Goal: Task Accomplishment & Management: Manage account settings

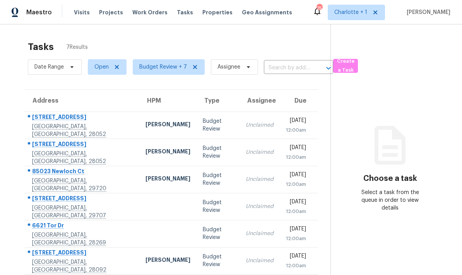
click at [210, 5] on div "Visits Projects Work Orders Tasks Properties Geo Assignments" at bounding box center [187, 12] width 227 height 15
click at [202, 9] on span "Properties" at bounding box center [217, 13] width 30 height 8
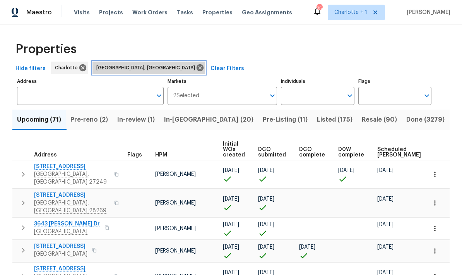
click at [196, 69] on icon at bounding box center [199, 67] width 7 height 7
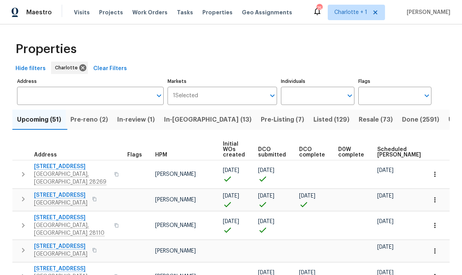
click at [203, 11] on span "Properties" at bounding box center [217, 13] width 30 height 8
click at [103, 15] on span "Projects" at bounding box center [111, 13] width 24 height 8
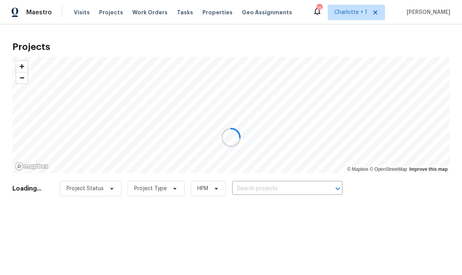
click at [302, 186] on div at bounding box center [231, 137] width 462 height 275
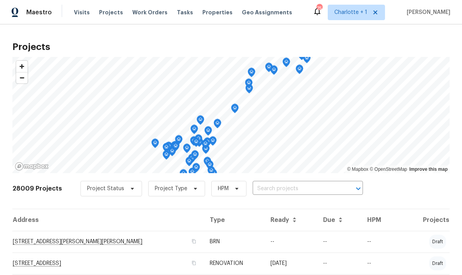
click at [316, 191] on input "text" at bounding box center [297, 189] width 89 height 12
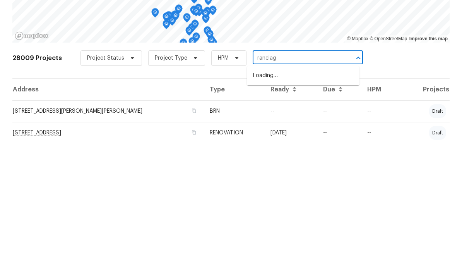
type input "ranelagh"
click at [316, 200] on li "[STREET_ADDRESS][PERSON_NAME]" at bounding box center [303, 206] width 113 height 13
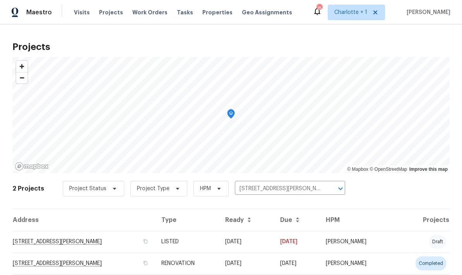
scroll to position [24, 0]
click at [125, 231] on td "431 Ranelagh Dr, Waxhaw, NC 28173" at bounding box center [83, 242] width 143 height 22
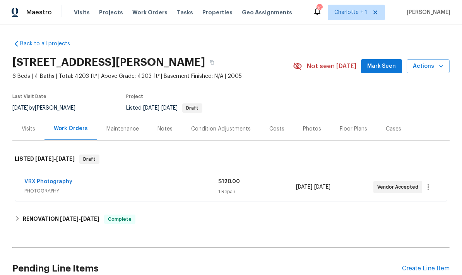
click at [314, 131] on div "Photos" at bounding box center [312, 129] width 18 height 8
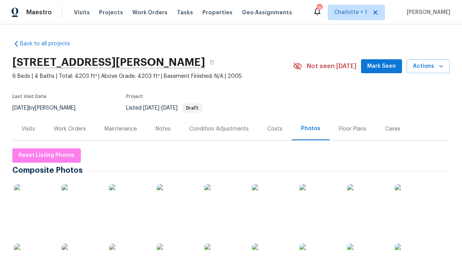
click at [366, 204] on img at bounding box center [366, 203] width 39 height 39
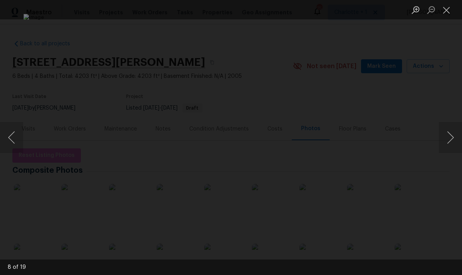
click at [444, 138] on button "Next image" at bounding box center [450, 137] width 23 height 31
click at [444, 143] on button "Next image" at bounding box center [450, 137] width 23 height 31
click at [443, 147] on button "Next image" at bounding box center [450, 137] width 23 height 31
click at [441, 145] on button "Next image" at bounding box center [450, 137] width 23 height 31
click at [439, 151] on button "Next image" at bounding box center [450, 137] width 23 height 31
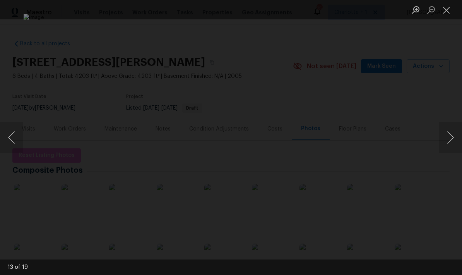
click at [439, 149] on button "Next image" at bounding box center [450, 137] width 23 height 31
click at [439, 147] on button "Next image" at bounding box center [450, 137] width 23 height 31
click at [445, 80] on div "Lightbox" at bounding box center [231, 137] width 462 height 275
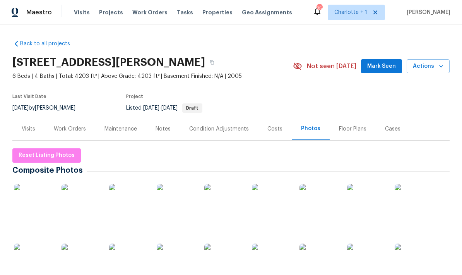
click at [60, 128] on div "Work Orders" at bounding box center [70, 129] width 32 height 8
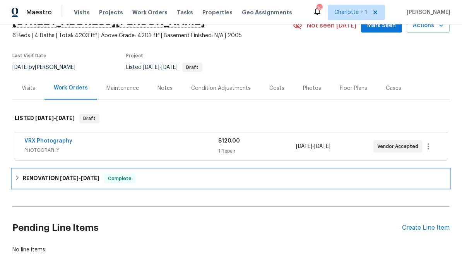
click at [151, 175] on div "RENOVATION 9/10/25 - 9/24/25 Complete" at bounding box center [231, 178] width 432 height 9
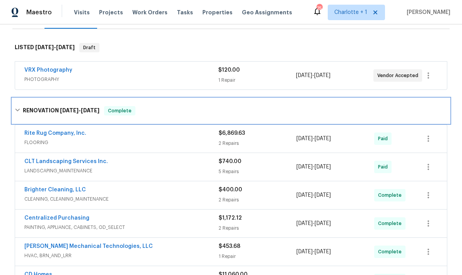
scroll to position [79, 0]
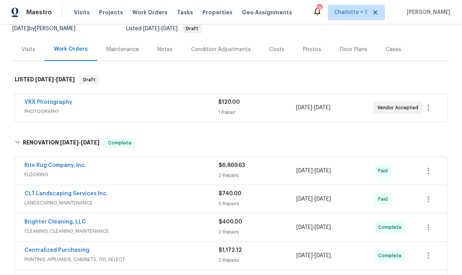
click at [277, 43] on div "Costs" at bounding box center [277, 49] width 34 height 23
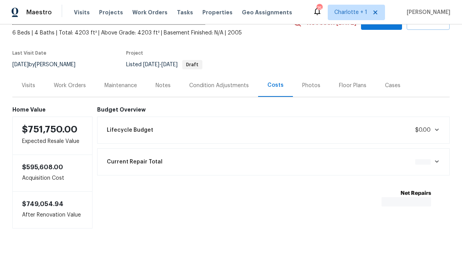
scroll to position [13, 0]
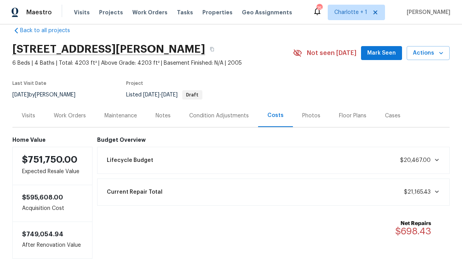
click at [152, 119] on div "Notes" at bounding box center [163, 115] width 34 height 23
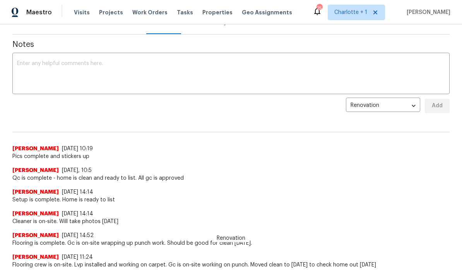
scroll to position [109, 0]
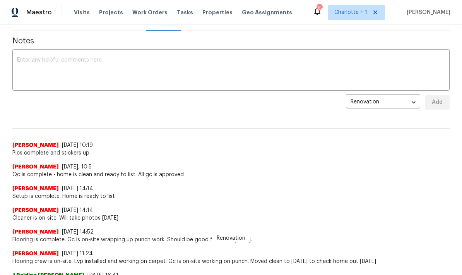
click at [113, 12] on span "Projects" at bounding box center [111, 13] width 24 height 8
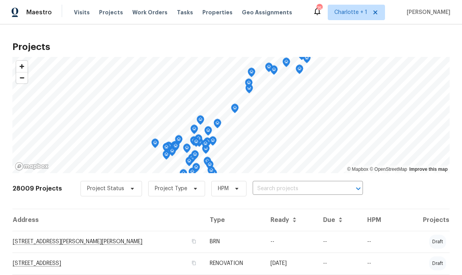
click at [286, 191] on input "text" at bounding box center [297, 189] width 89 height 12
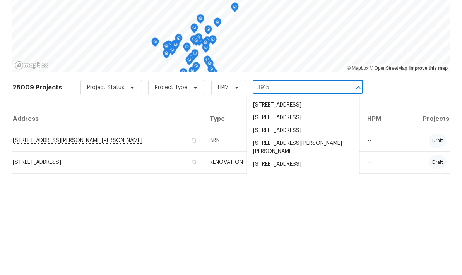
type input "3915 c"
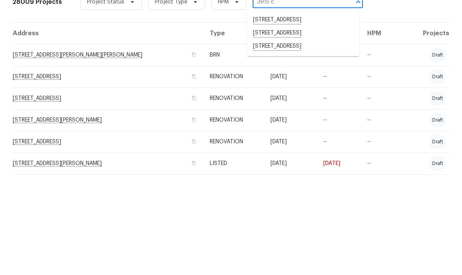
scroll to position [89, 0]
click at [317, 137] on li "3915 Cameron Run Ln, Matthews, NC 28105" at bounding box center [303, 143] width 113 height 13
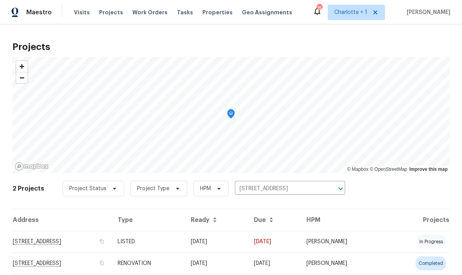
click at [111, 243] on td "3915 Cameron Run Ln, Matthews, NC 28105" at bounding box center [61, 242] width 99 height 22
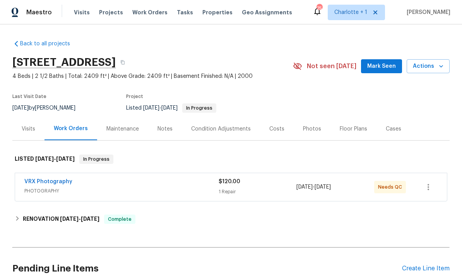
click at [314, 128] on div "Photos" at bounding box center [312, 129] width 18 height 8
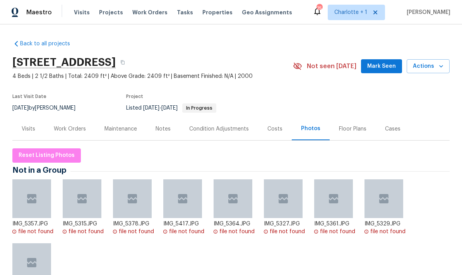
click at [267, 133] on div "Costs" at bounding box center [275, 128] width 34 height 23
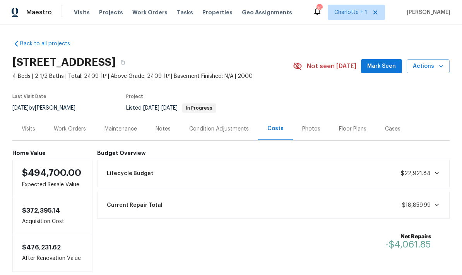
click at [159, 138] on div "Notes" at bounding box center [163, 128] width 34 height 23
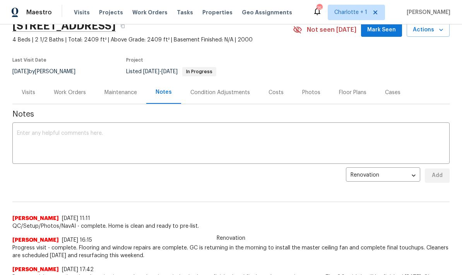
scroll to position [37, 0]
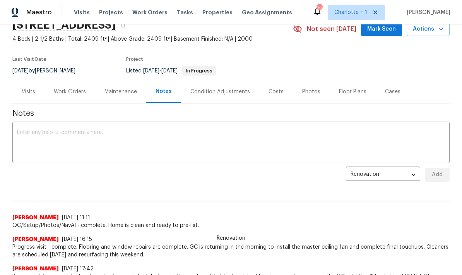
click at [58, 89] on div "Work Orders" at bounding box center [70, 92] width 32 height 8
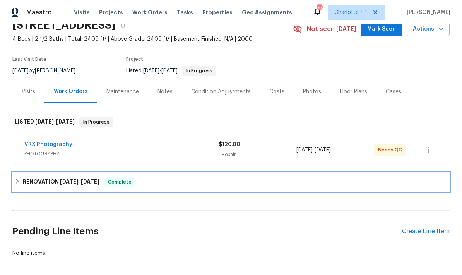
click at [53, 182] on h6 "RENOVATION 9/8/25 - 9/24/25" at bounding box center [61, 181] width 77 height 9
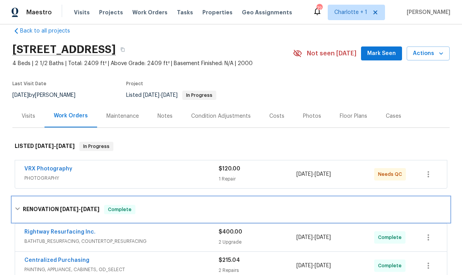
scroll to position [37, 0]
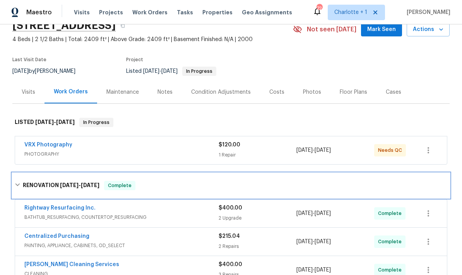
click at [21, 187] on div "RENOVATION 9/8/25 - 9/24/25 Complete" at bounding box center [231, 185] width 432 height 9
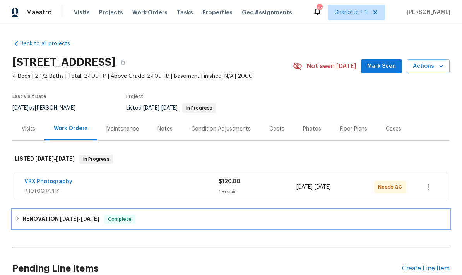
scroll to position [0, 0]
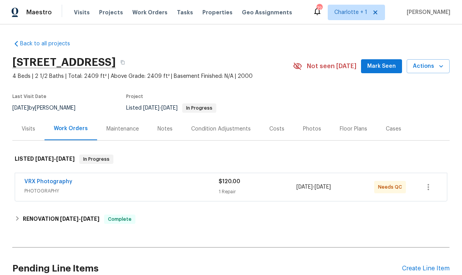
click at [278, 128] on div "Costs" at bounding box center [276, 129] width 15 height 8
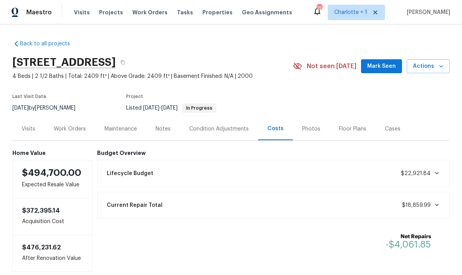
click at [110, 11] on span "Projects" at bounding box center [111, 13] width 24 height 8
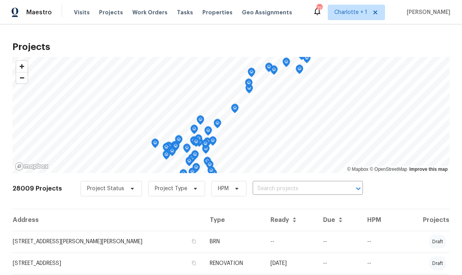
click at [283, 187] on input "text" at bounding box center [297, 189] width 89 height 12
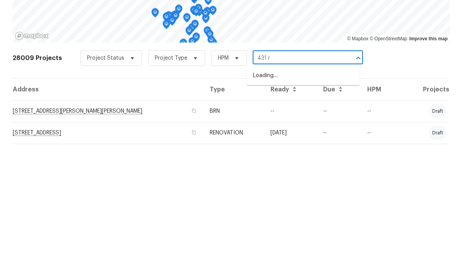
type input "431 ra"
click at [306, 200] on li "431 Ranelagh Dr, Waxhaw, NC 28173" at bounding box center [303, 206] width 113 height 13
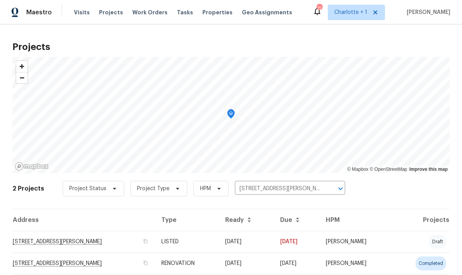
click at [125, 242] on td "431 Ranelagh Dr, Waxhaw, NC 28173" at bounding box center [83, 242] width 143 height 22
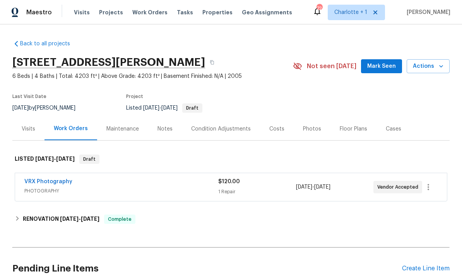
click at [277, 128] on div "Costs" at bounding box center [276, 129] width 15 height 8
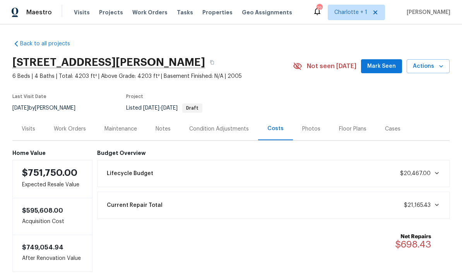
click at [307, 129] on div "Photos" at bounding box center [311, 129] width 18 height 8
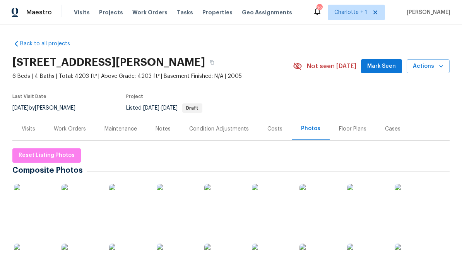
click at [273, 129] on div "Costs" at bounding box center [274, 129] width 15 height 8
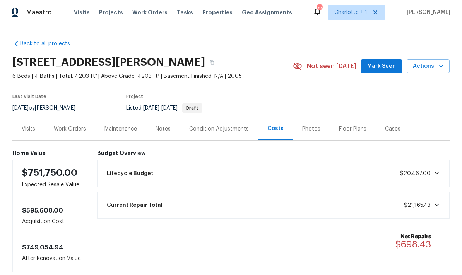
click at [67, 132] on div "Work Orders" at bounding box center [70, 129] width 32 height 8
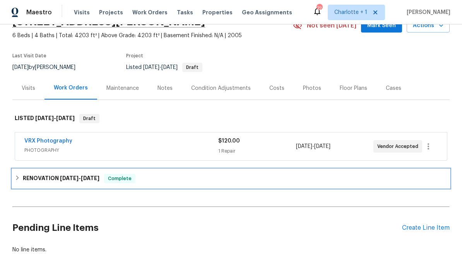
click at [53, 181] on h6 "RENOVATION 9/10/25 - 9/24/25" at bounding box center [61, 178] width 77 height 9
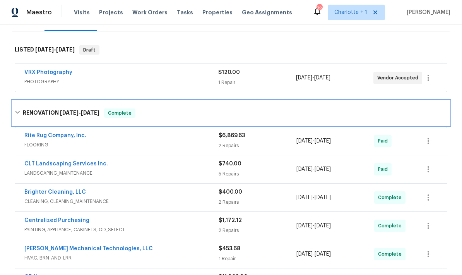
scroll to position [111, 0]
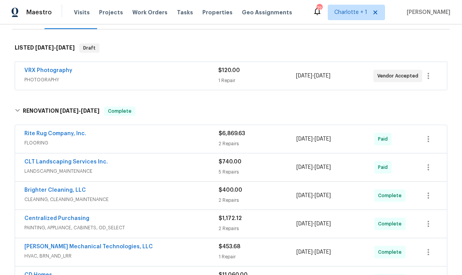
click at [137, 139] on span "FLOORING" at bounding box center [121, 143] width 194 height 8
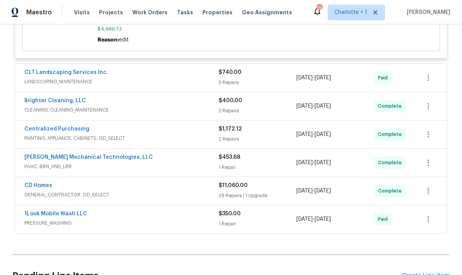
scroll to position [440, 0]
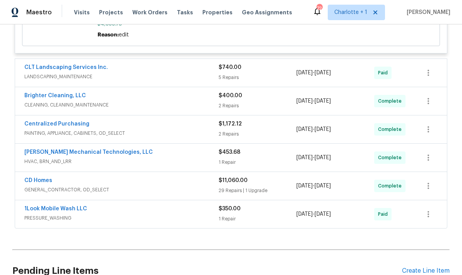
click at [145, 186] on div "CD Homes" at bounding box center [121, 180] width 194 height 9
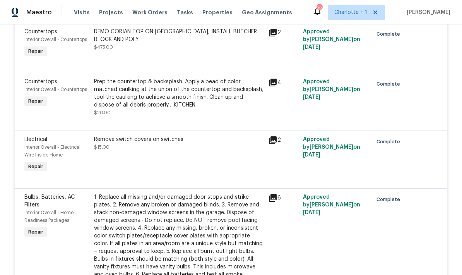
scroll to position [1265, 0]
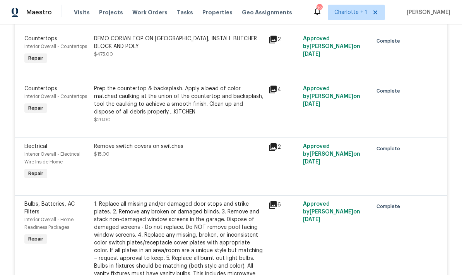
click at [109, 9] on span "Projects" at bounding box center [111, 13] width 24 height 8
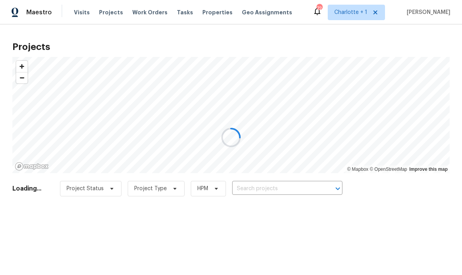
click at [109, 9] on div at bounding box center [231, 137] width 462 height 275
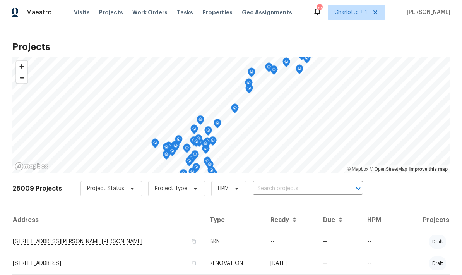
click at [284, 188] on input "text" at bounding box center [297, 189] width 89 height 12
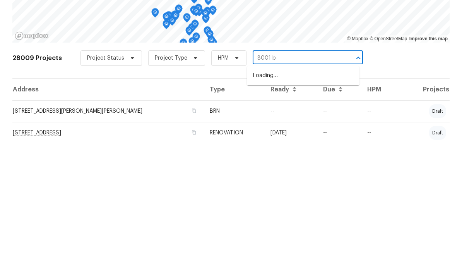
type input "8001 br"
click at [318, 200] on li "8001 Briardale Dr, Charlotte, NC 28212" at bounding box center [303, 206] width 113 height 13
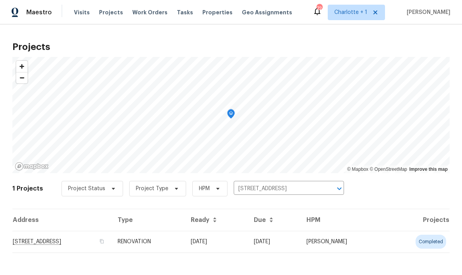
click at [111, 240] on td "8001 Briardale Dr, Charlotte, NC 28212" at bounding box center [61, 242] width 99 height 22
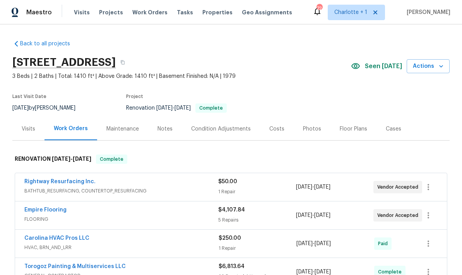
click at [278, 132] on div "Costs" at bounding box center [276, 129] width 15 height 8
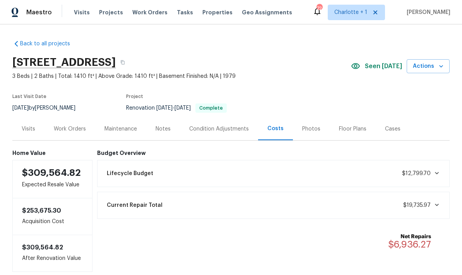
click at [162, 130] on div "Notes" at bounding box center [162, 129] width 15 height 8
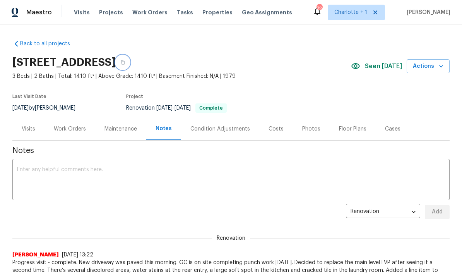
click at [130, 60] on button "button" at bounding box center [123, 62] width 14 height 14
click at [130, 61] on button "button" at bounding box center [123, 62] width 14 height 14
click at [315, 132] on div "Photos" at bounding box center [311, 129] width 18 height 8
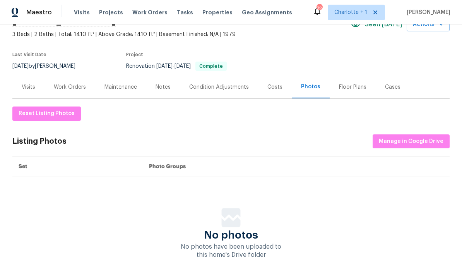
scroll to position [41, 0]
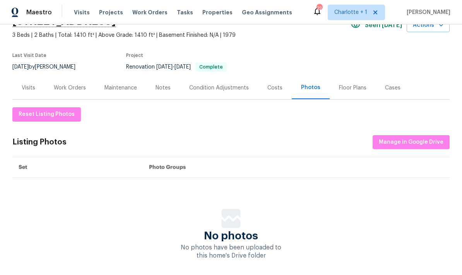
click at [165, 94] on div "Notes" at bounding box center [163, 87] width 34 height 23
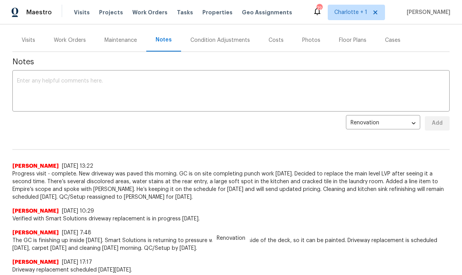
scroll to position [89, 0]
click at [83, 38] on div "Work Orders" at bounding box center [70, 40] width 32 height 8
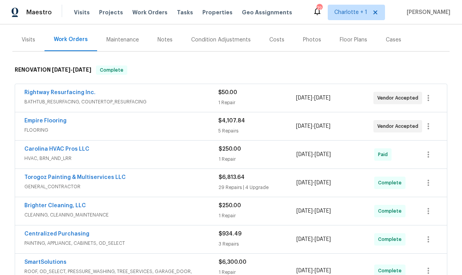
click at [179, 126] on span "FLOORING" at bounding box center [121, 130] width 194 height 8
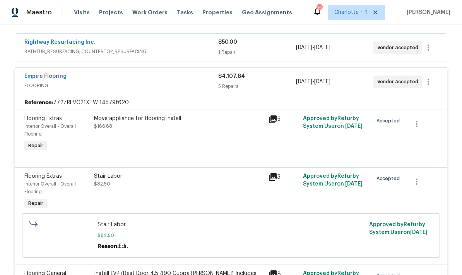
scroll to position [140, 0]
click at [179, 88] on span "FLOORING" at bounding box center [121, 85] width 194 height 8
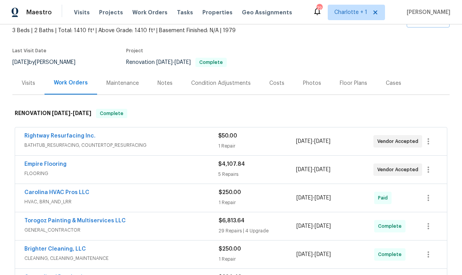
click at [276, 85] on div "Costs" at bounding box center [276, 83] width 15 height 8
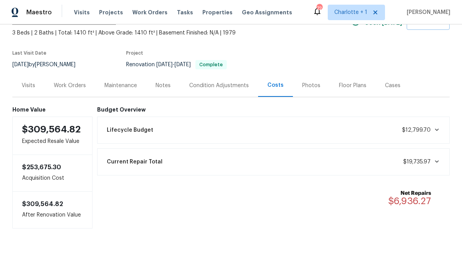
scroll to position [13, 0]
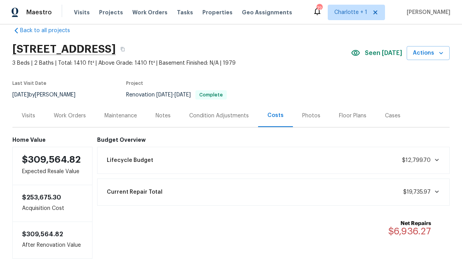
click at [78, 120] on div "Work Orders" at bounding box center [69, 115] width 51 height 23
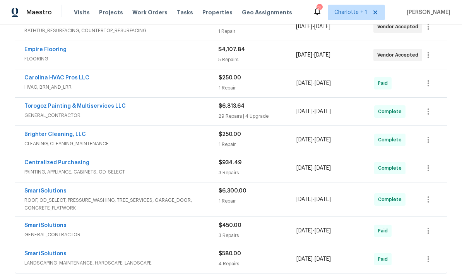
scroll to position [181, 0]
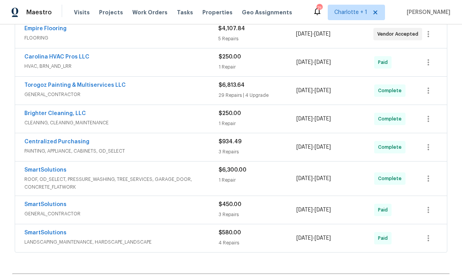
click at [194, 178] on span "ROOF, OD_SELECT, PRESSURE_WASHING, TREE_SERVICES, GARAGE_DOOR, CONCRETE_FLATWORK" at bounding box center [121, 182] width 194 height 15
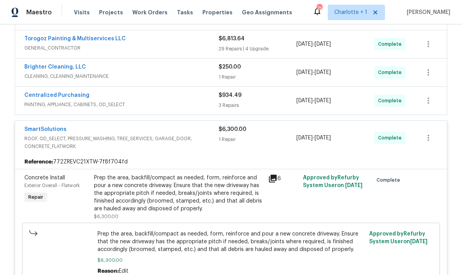
scroll to position [227, 0]
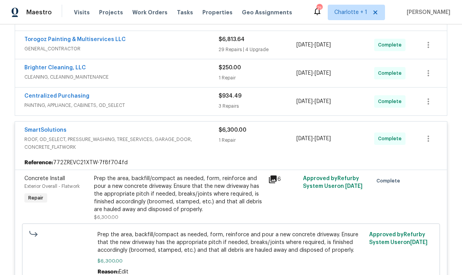
click at [232, 195] on div "Prep the area, backfill/compact as needed, form, reinforce and pour a new concr…" at bounding box center [178, 193] width 169 height 39
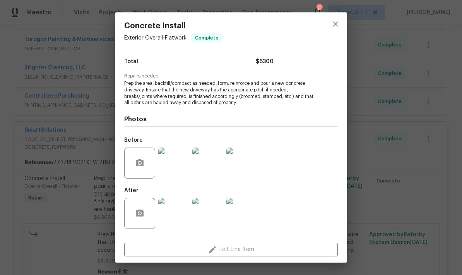
scroll to position [63, 0]
click at [171, 163] on img at bounding box center [173, 162] width 31 height 31
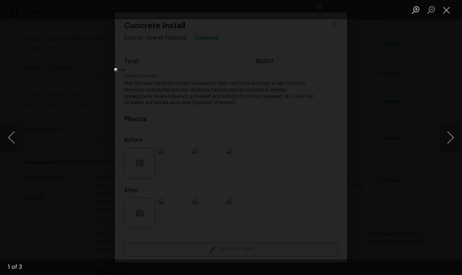
click at [449, 133] on button "Next image" at bounding box center [450, 137] width 23 height 31
click at [444, 137] on button "Next image" at bounding box center [450, 137] width 23 height 31
click at [441, 142] on button "Next image" at bounding box center [450, 137] width 23 height 31
click at [448, 133] on button "Next image" at bounding box center [450, 137] width 23 height 31
click at [429, 89] on div "Lightbox" at bounding box center [231, 137] width 462 height 275
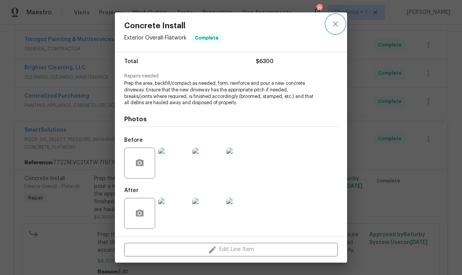
click at [337, 22] on icon "close" at bounding box center [335, 23] width 9 height 9
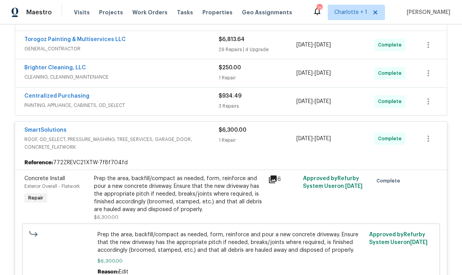
scroll to position [242, 0]
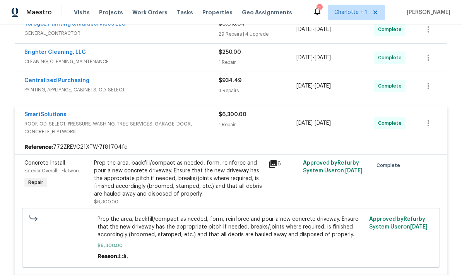
click at [183, 131] on span "ROOF, OD_SELECT, PRESSURE_WASHING, TREE_SERVICES, GARAGE_DOOR, CONCRETE_FLATWORK" at bounding box center [121, 127] width 194 height 15
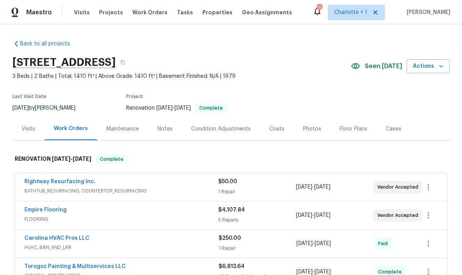
scroll to position [0, 0]
click at [270, 130] on div "Costs" at bounding box center [276, 129] width 15 height 8
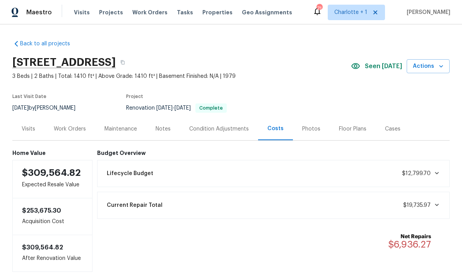
click at [70, 130] on div "Work Orders" at bounding box center [70, 129] width 32 height 8
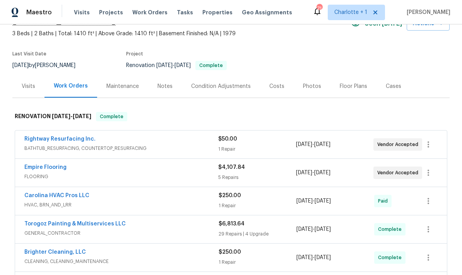
scroll to position [72, 0]
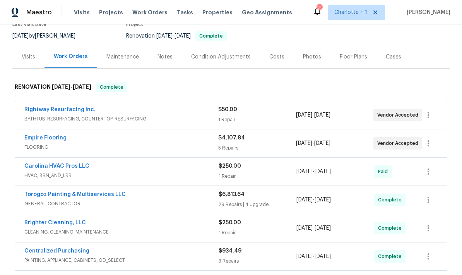
click at [163, 106] on div "Rightway Resurfacing Inc." at bounding box center [121, 110] width 194 height 9
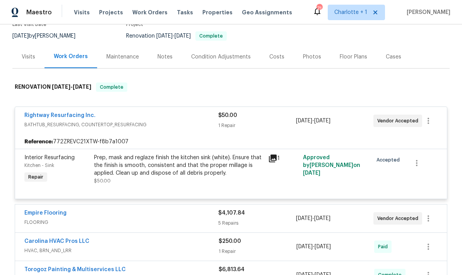
click at [170, 116] on div "Rightway Resurfacing Inc." at bounding box center [121, 115] width 194 height 9
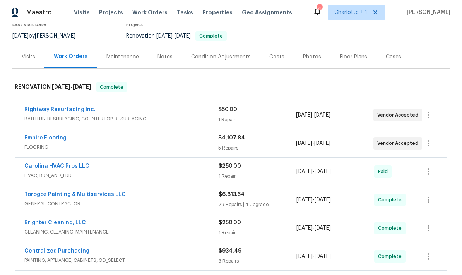
click at [99, 138] on div "Empire Flooring" at bounding box center [121, 138] width 194 height 9
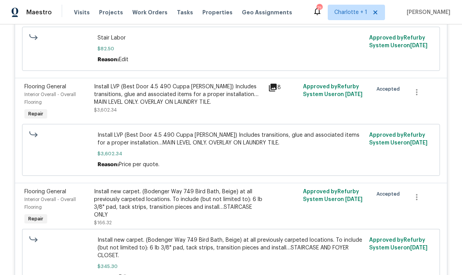
scroll to position [326, 0]
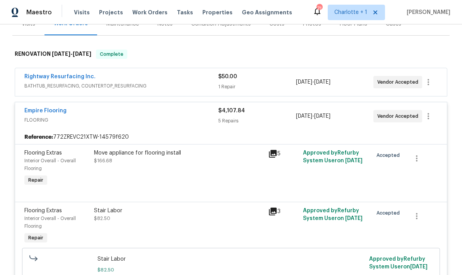
click at [161, 120] on span "FLOORING" at bounding box center [121, 120] width 194 height 8
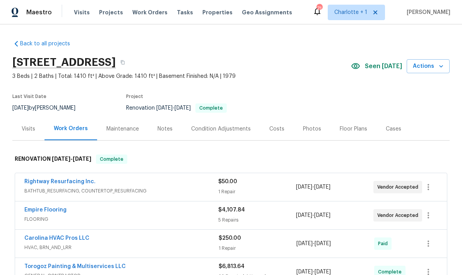
scroll to position [0, 0]
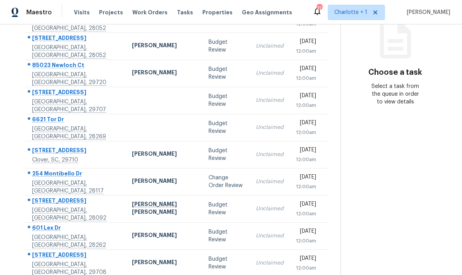
scroll to position [105, 0]
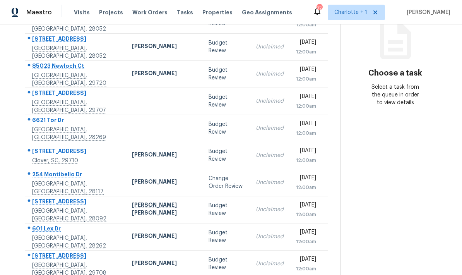
click at [149, 182] on td "[PERSON_NAME]" at bounding box center [164, 182] width 77 height 27
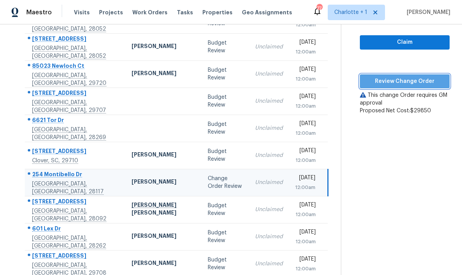
click at [408, 81] on span "Review Change Order" at bounding box center [404, 82] width 77 height 10
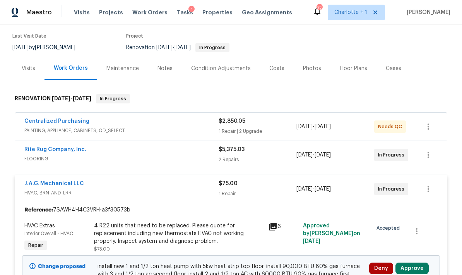
scroll to position [64, 0]
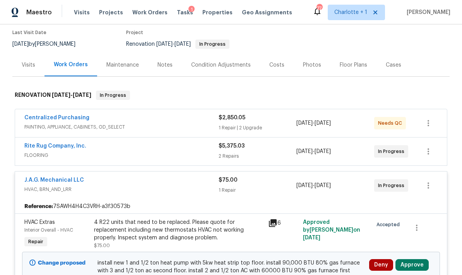
click at [275, 63] on div "Costs" at bounding box center [276, 65] width 15 height 8
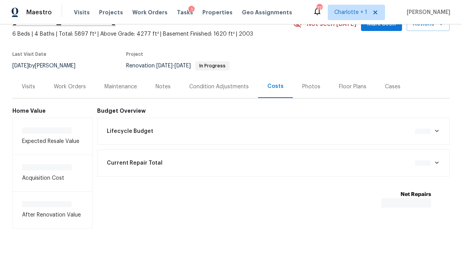
scroll to position [11, 0]
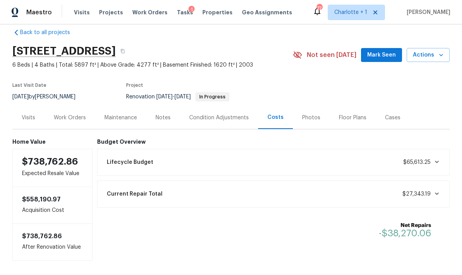
click at [77, 121] on div "Work Orders" at bounding box center [70, 118] width 32 height 8
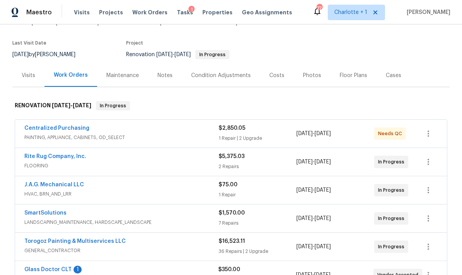
scroll to position [63, 0]
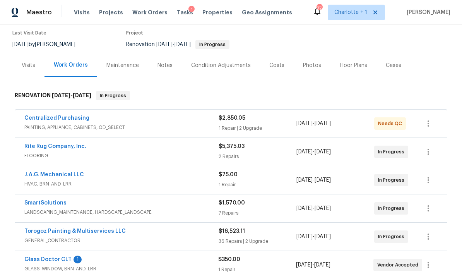
click at [177, 123] on div "Centralized Purchasing" at bounding box center [121, 118] width 194 height 9
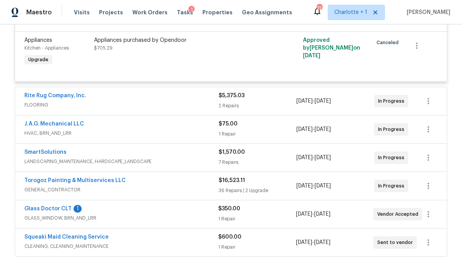
scroll to position [311, 0]
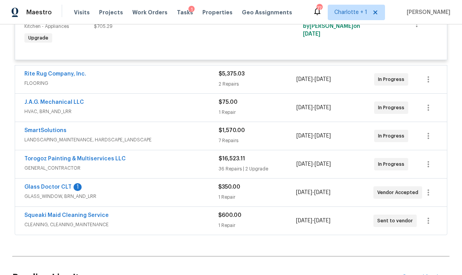
click at [190, 81] on span "FLOORING" at bounding box center [121, 83] width 194 height 8
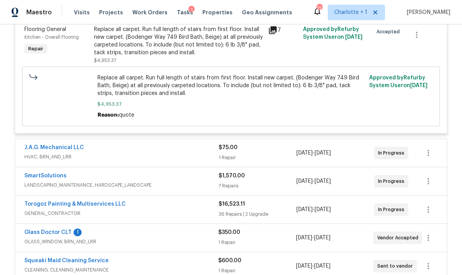
scroll to position [496, 0]
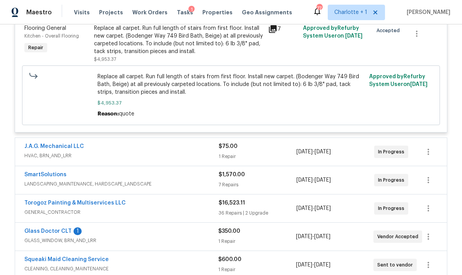
click at [201, 152] on div "J.A.G. Mechanical LLC" at bounding box center [121, 146] width 194 height 9
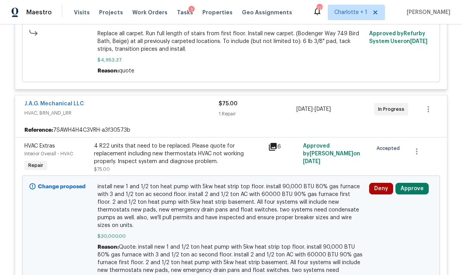
scroll to position [543, 0]
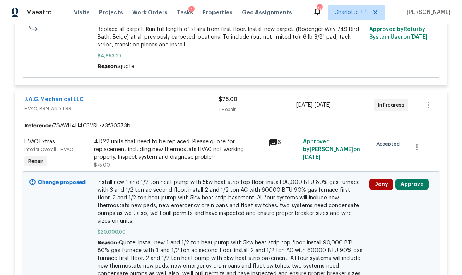
click at [417, 190] on button "Approve" at bounding box center [411, 184] width 33 height 12
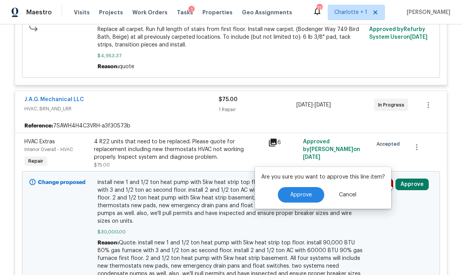
click at [304, 198] on button "Approve" at bounding box center [301, 194] width 46 height 15
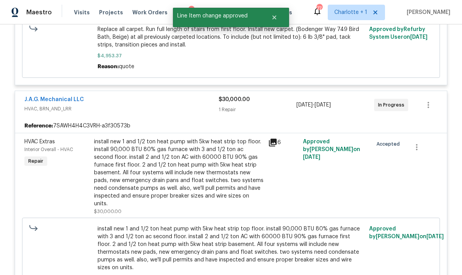
click at [196, 112] on span "HVAC, BRN_AND_LRR" at bounding box center [121, 109] width 194 height 8
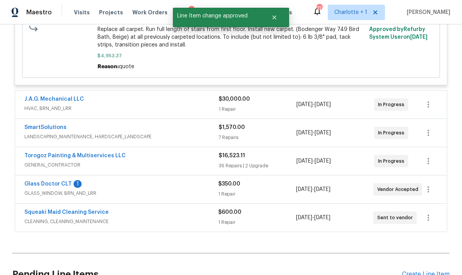
click at [203, 137] on span "LANDSCAPING_MAINTENANCE, HARDSCAPE_LANDSCAPE" at bounding box center [121, 137] width 194 height 8
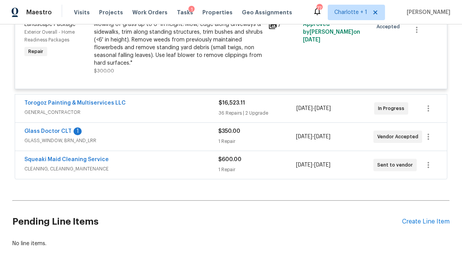
scroll to position [1024, 0]
click at [196, 116] on span "GENERAL_CONTRACTOR" at bounding box center [121, 113] width 194 height 8
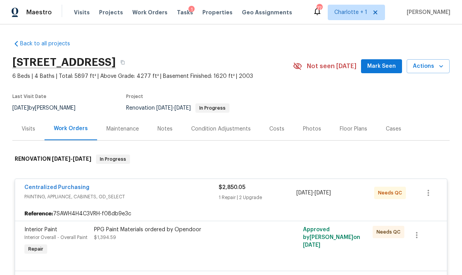
scroll to position [0, 0]
click at [279, 126] on div "Costs" at bounding box center [276, 129] width 15 height 8
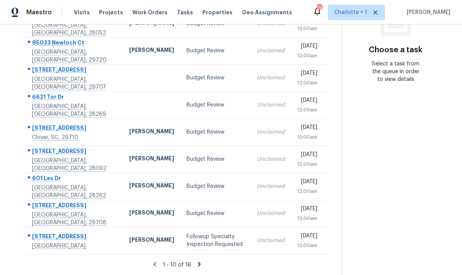
scroll to position [31, 0]
click at [198, 260] on div "1 - 10 of 16" at bounding box center [176, 264] width 329 height 8
click at [197, 263] on icon at bounding box center [199, 263] width 7 height 7
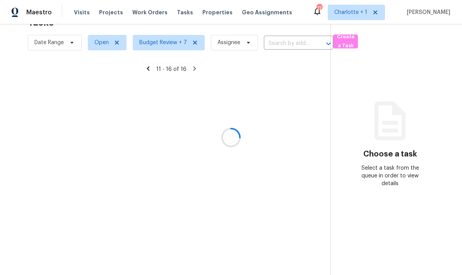
scroll to position [24, 0]
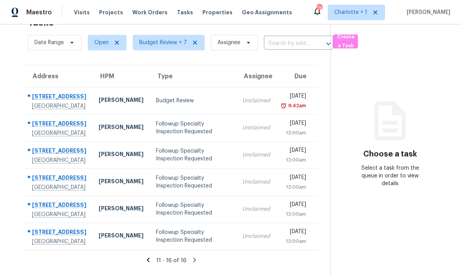
click at [207, 97] on div "Budget Review" at bounding box center [193, 101] width 74 height 8
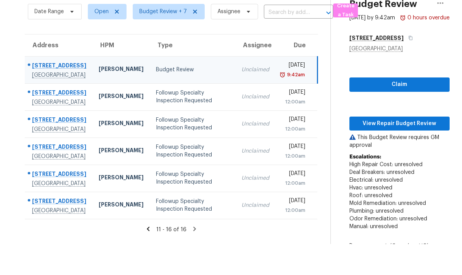
click at [222, 73] on td "Budget Review" at bounding box center [192, 69] width 85 height 27
click at [409, 128] on span "View Repair Budget Review" at bounding box center [399, 124] width 88 height 10
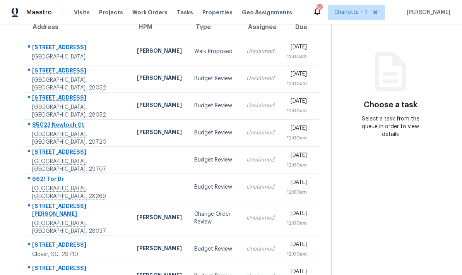
scroll to position [74, 0]
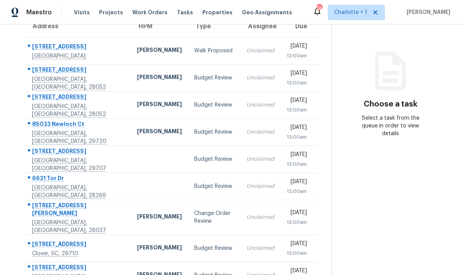
click at [137, 53] on div "[PERSON_NAME]" at bounding box center [159, 51] width 45 height 10
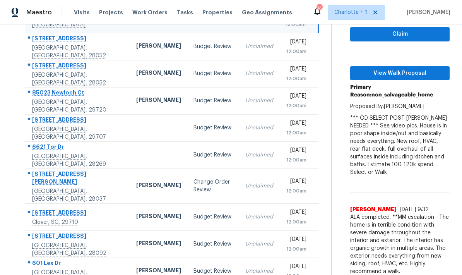
scroll to position [105, 0]
click at [136, 181] on div "[PERSON_NAME]" at bounding box center [158, 186] width 45 height 10
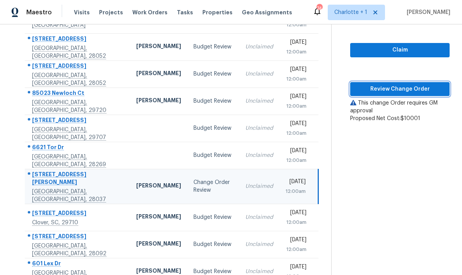
click at [429, 84] on span "Review Change Order" at bounding box center [399, 89] width 87 height 10
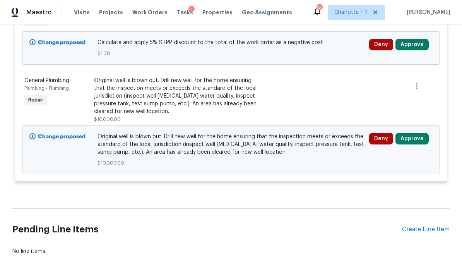
scroll to position [211, 0]
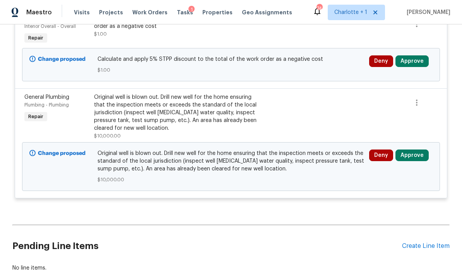
click at [425, 62] on button "Approve" at bounding box center [411, 61] width 33 height 12
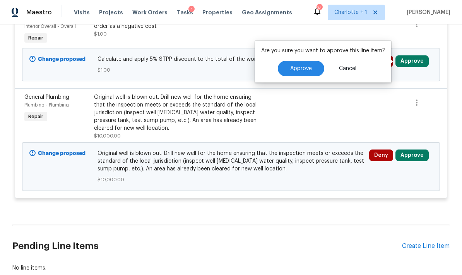
click at [312, 72] on button "Approve" at bounding box center [301, 68] width 46 height 15
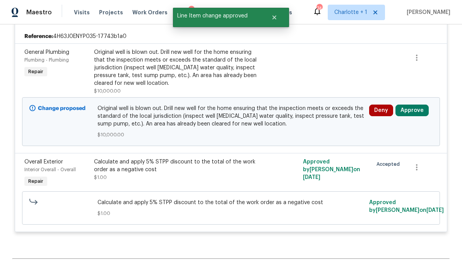
scroll to position [178, 0]
click at [107, 117] on span "Original well is blown out. Drill new well for the home ensuring that the inspe…" at bounding box center [230, 115] width 267 height 23
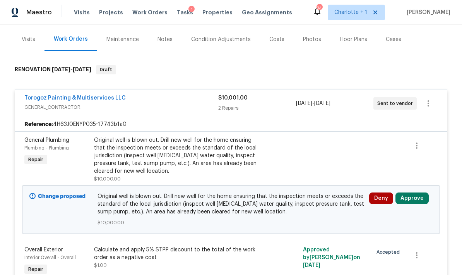
scroll to position [74, 0]
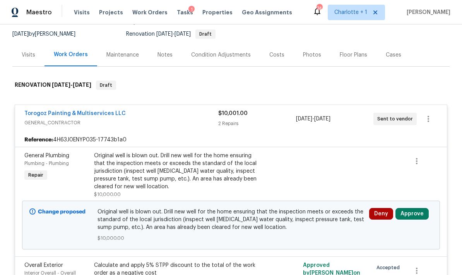
click at [158, 61] on div "Notes" at bounding box center [165, 54] width 34 height 23
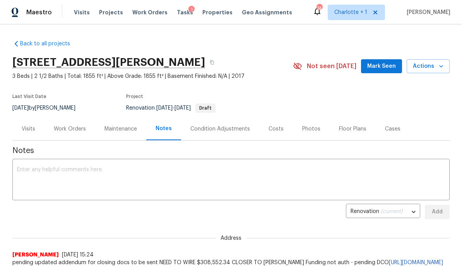
click at [58, 129] on div "Work Orders" at bounding box center [70, 129] width 32 height 8
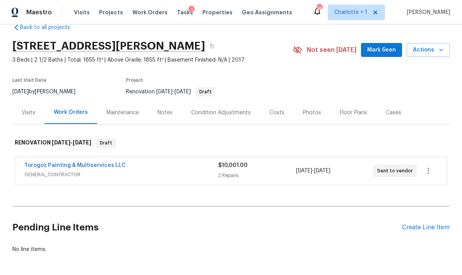
scroll to position [16, 0]
click at [138, 160] on div "Torogoz Painting & Multiservices LLC GENERAL_CONTRACTOR $10,001.00 2 Repairs [D…" at bounding box center [231, 171] width 432 height 28
click at [130, 169] on div "Torogoz Painting & Multiservices LLC" at bounding box center [121, 166] width 194 height 9
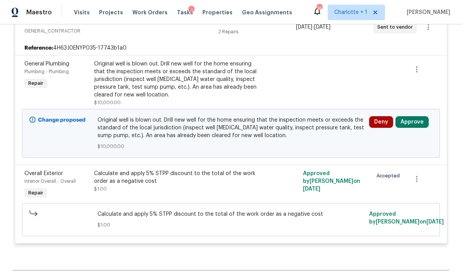
scroll to position [166, 0]
click at [381, 119] on button "Deny" at bounding box center [381, 122] width 24 height 12
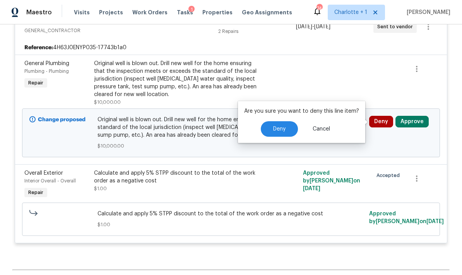
click at [282, 126] on span "Deny" at bounding box center [279, 129] width 12 height 6
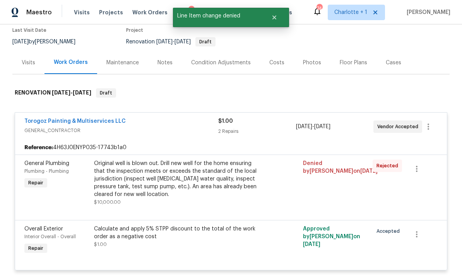
scroll to position [53, 0]
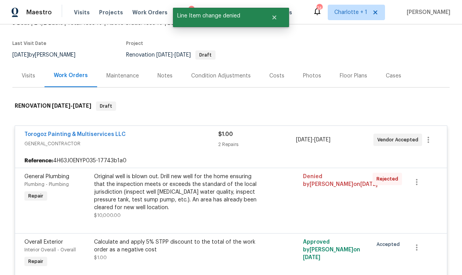
click at [155, 77] on div "Notes" at bounding box center [165, 75] width 34 height 23
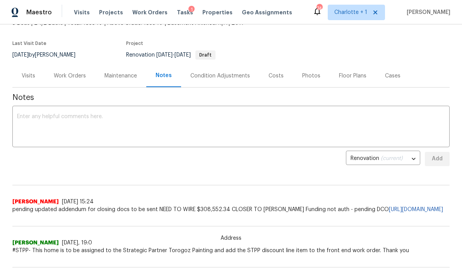
click at [31, 125] on textarea at bounding box center [231, 127] width 428 height 27
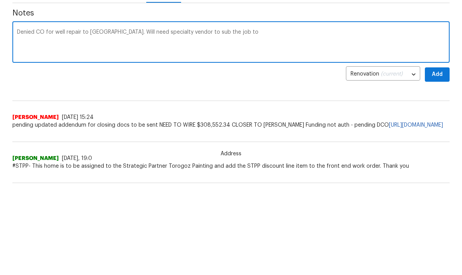
type textarea "Denied CO for well repair to [GEOGRAPHIC_DATA]. Will need specialty vendor to s…"
click at [441, 154] on span "Add" at bounding box center [437, 159] width 12 height 10
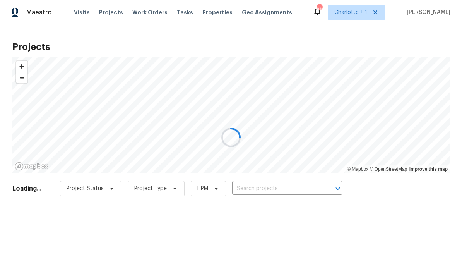
click at [290, 190] on div at bounding box center [231, 137] width 462 height 275
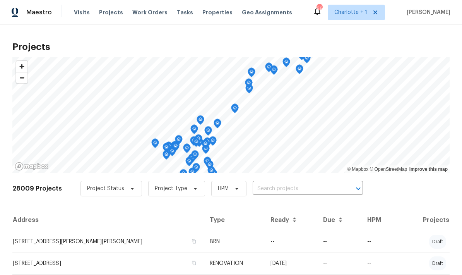
click at [302, 190] on input "text" at bounding box center [297, 189] width 89 height 12
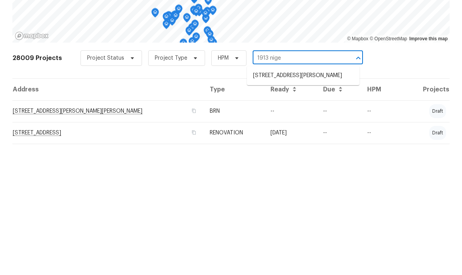
type input "1913 [PERSON_NAME]"
click at [309, 200] on li "[STREET_ADDRESS][PERSON_NAME]" at bounding box center [303, 206] width 113 height 13
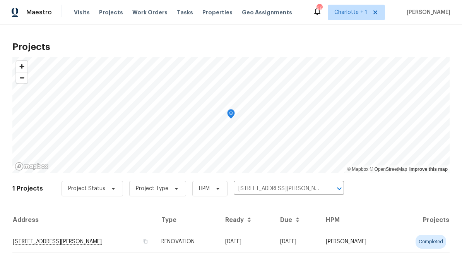
click at [123, 239] on td "[STREET_ADDRESS][PERSON_NAME]" at bounding box center [83, 242] width 143 height 22
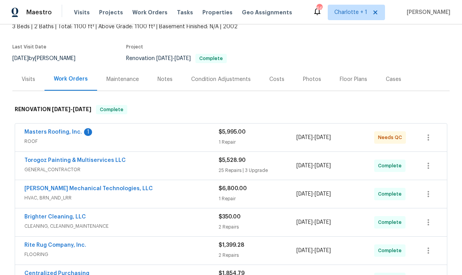
scroll to position [68, 0]
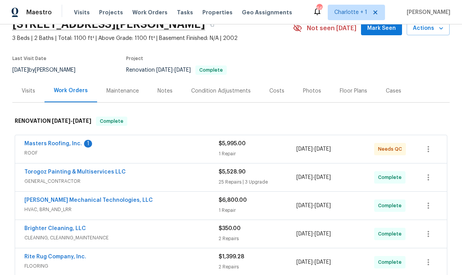
click at [274, 95] on div "Costs" at bounding box center [277, 90] width 34 height 23
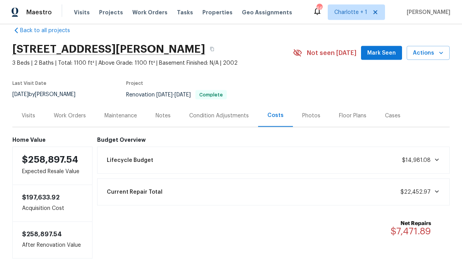
scroll to position [24, 0]
click at [58, 112] on div "Work Orders" at bounding box center [70, 116] width 32 height 8
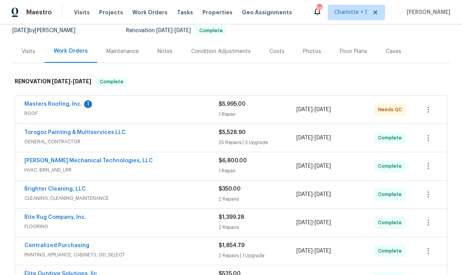
scroll to position [79, 0]
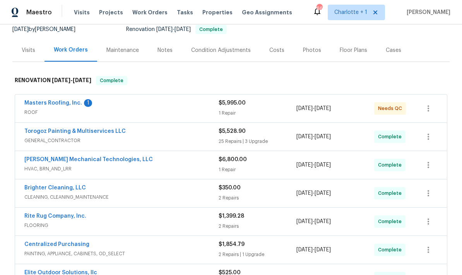
click at [157, 165] on span "HVAC, BRN_AND_LRR" at bounding box center [121, 169] width 194 height 8
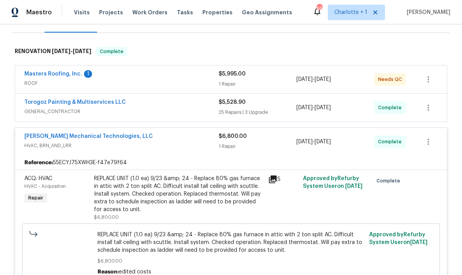
scroll to position [121, 0]
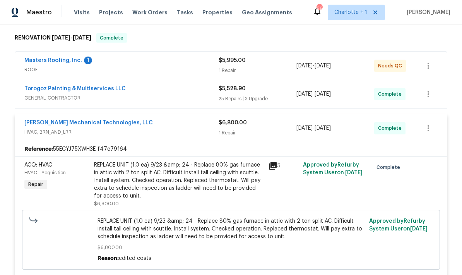
click at [149, 128] on span "HVAC, BRN_AND_LRR" at bounding box center [121, 132] width 194 height 8
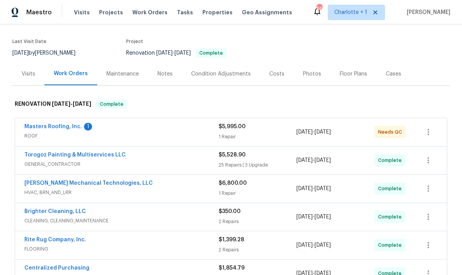
scroll to position [49, 0]
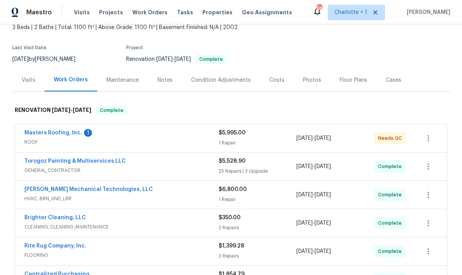
click at [280, 76] on div "Costs" at bounding box center [276, 80] width 15 height 8
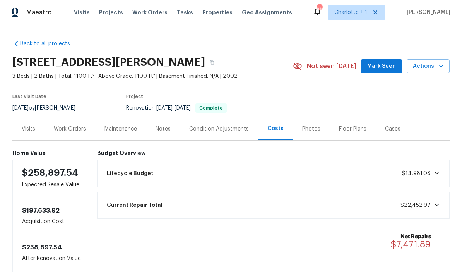
click at [68, 117] on div "Work Orders" at bounding box center [69, 128] width 51 height 23
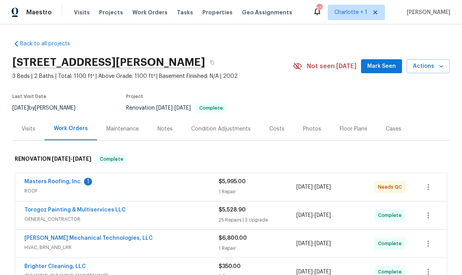
click at [55, 40] on link "Back to all projects" at bounding box center [49, 44] width 74 height 8
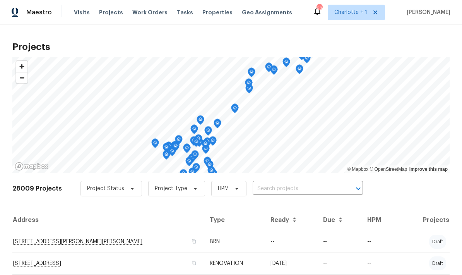
click at [302, 185] on input "text" at bounding box center [297, 189] width 89 height 12
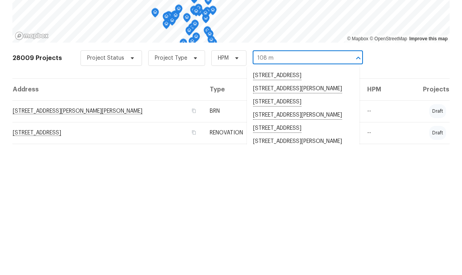
type input "108 mi"
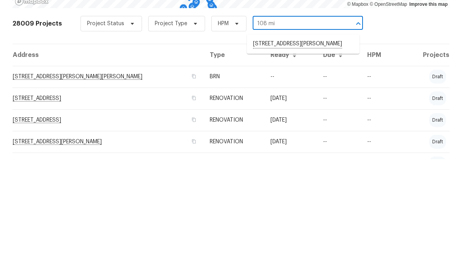
scroll to position [51, 0]
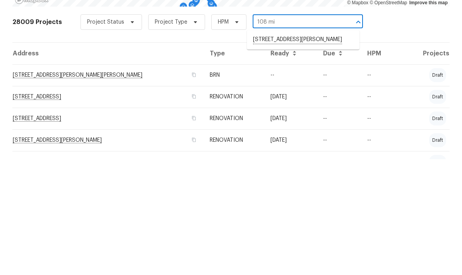
click at [306, 149] on li "108 Mistywood Dr, Mount Holly, NC 28120" at bounding box center [303, 155] width 113 height 13
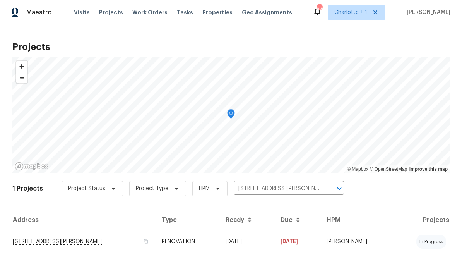
click at [153, 241] on td "108 Mistywood Dr, Mount Holly, NC 28120" at bounding box center [83, 242] width 143 height 22
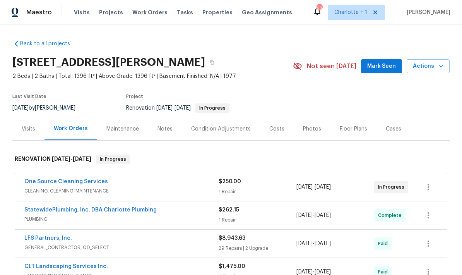
click at [314, 132] on div "Photos" at bounding box center [312, 129] width 18 height 8
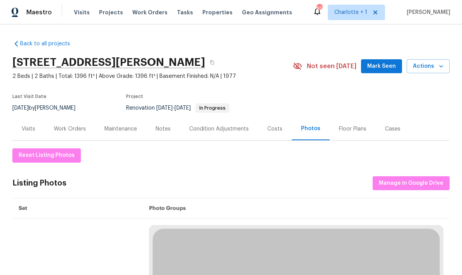
click at [270, 129] on div "Costs" at bounding box center [274, 129] width 15 height 8
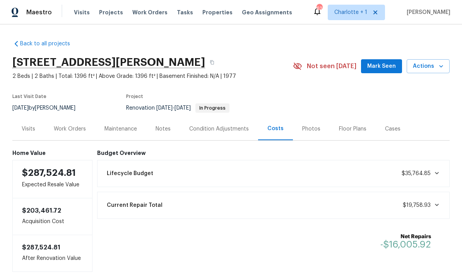
click at [312, 128] on div "Photos" at bounding box center [311, 129] width 18 height 8
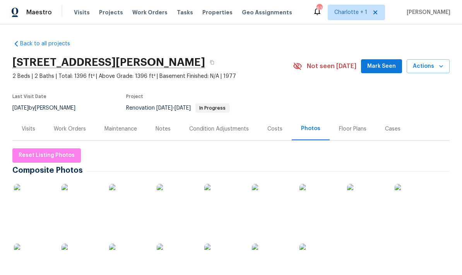
click at [65, 129] on div "Work Orders" at bounding box center [70, 129] width 32 height 8
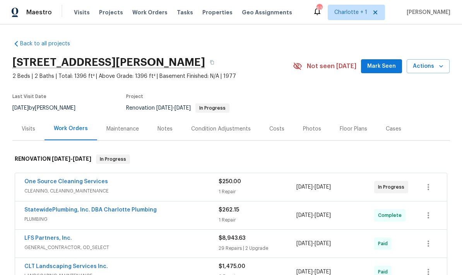
click at [281, 135] on div "Costs" at bounding box center [277, 128] width 34 height 23
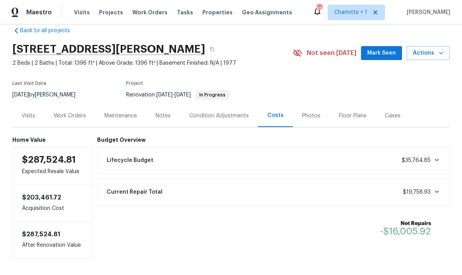
click at [66, 107] on div "Work Orders" at bounding box center [69, 115] width 51 height 23
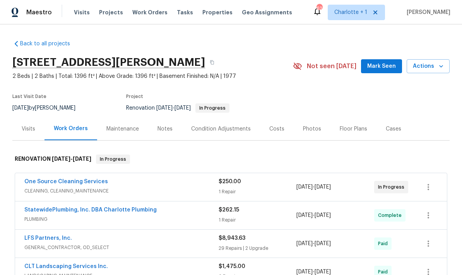
click at [281, 133] on div "Costs" at bounding box center [277, 128] width 34 height 23
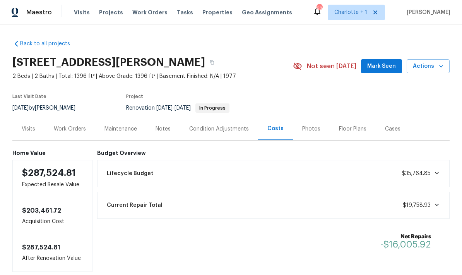
click at [57, 40] on link "Back to all projects" at bounding box center [49, 44] width 74 height 8
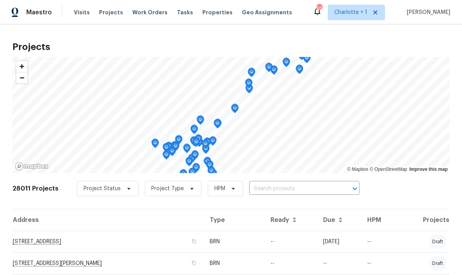
click at [299, 191] on input "text" at bounding box center [293, 189] width 89 height 12
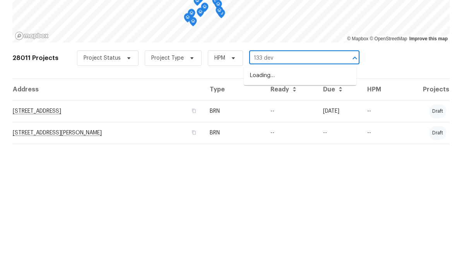
type input "133 devy"
click at [305, 200] on li "133 Devynn Ridge Ct, Mount Holly, NC 28120" at bounding box center [300, 206] width 113 height 13
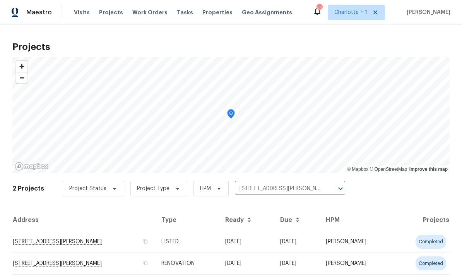
click at [154, 242] on td "133 Devynn Ridge Ct, Mount Holly, NC 28120" at bounding box center [83, 242] width 143 height 22
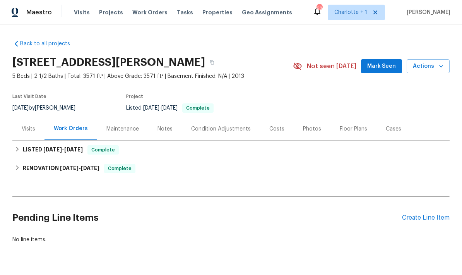
click at [281, 128] on div "Costs" at bounding box center [277, 128] width 34 height 23
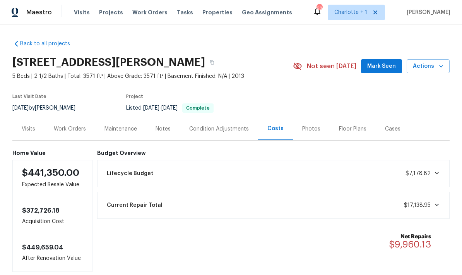
click at [60, 128] on div "Work Orders" at bounding box center [70, 129] width 32 height 8
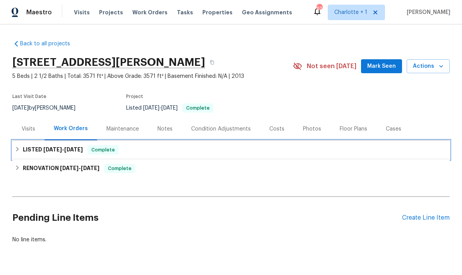
click at [54, 150] on span "9/23/25" at bounding box center [52, 149] width 19 height 5
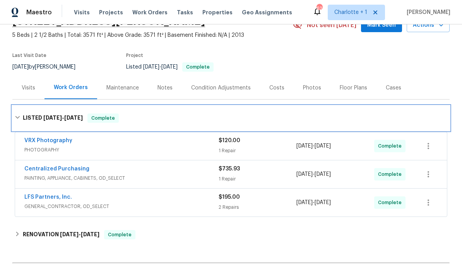
scroll to position [42, 0]
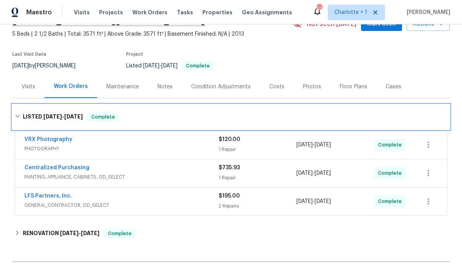
click at [413, 119] on div "LISTED 9/23/25 - 9/26/25 Complete" at bounding box center [231, 116] width 432 height 9
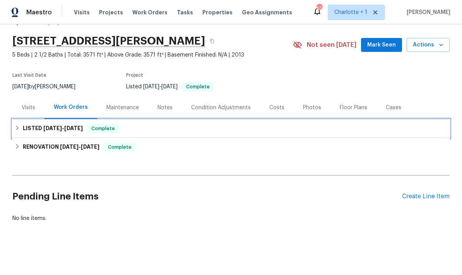
scroll to position [0, 0]
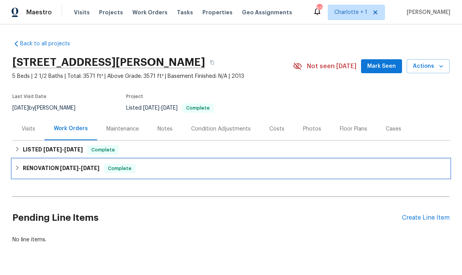
click at [398, 169] on div "RENOVATION 9/9/25 - 10/1/25 Complete" at bounding box center [231, 168] width 432 height 9
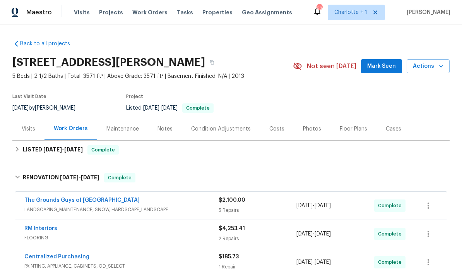
click at [283, 132] on div "Costs" at bounding box center [277, 128] width 34 height 23
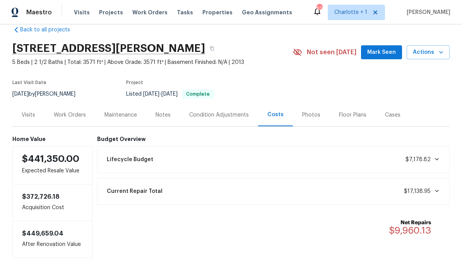
scroll to position [13, 0]
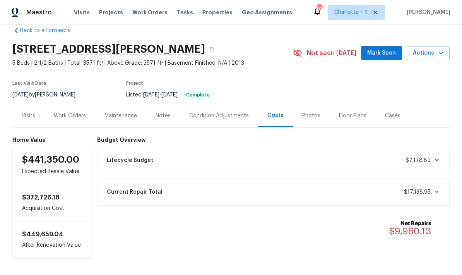
click at [55, 117] on div "Work Orders" at bounding box center [70, 116] width 32 height 8
